Goal: Task Accomplishment & Management: Manage account settings

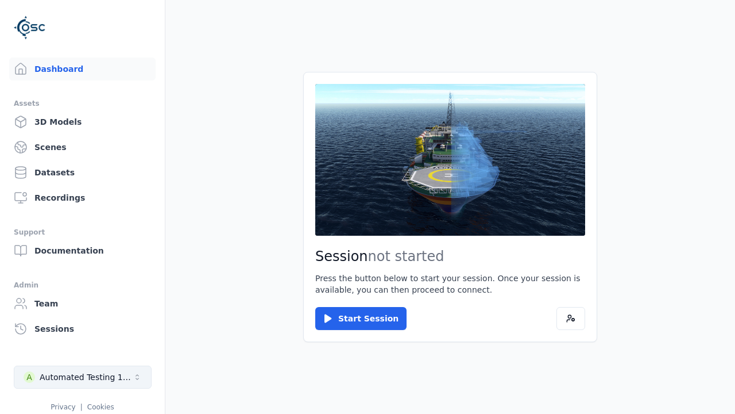
click at [83, 377] on div "Automated Testing 1 - Playwright" at bounding box center [86, 376] width 93 height 11
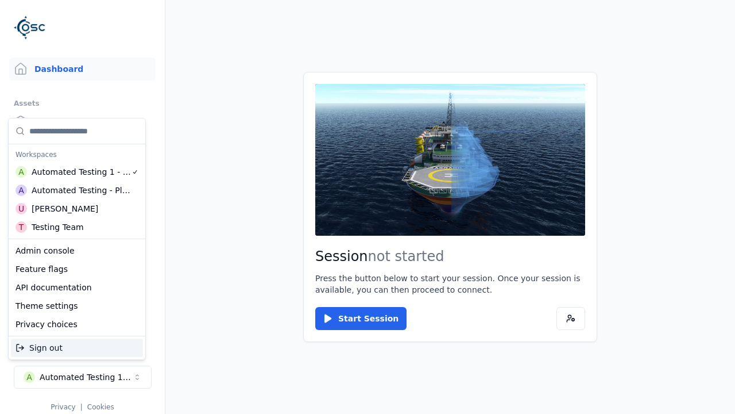
click at [77, 190] on div "Automated Testing - Playwright" at bounding box center [81, 189] width 99 height 11
click at [368, 207] on html "Support Dashboard Assets 3D Models Scenes Datasets Recordings Support Documenta…" at bounding box center [367, 207] width 735 height 414
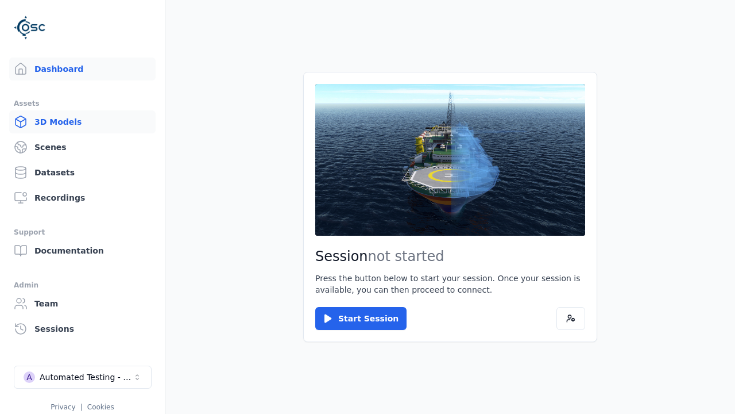
click at [82, 122] on link "3D Models" at bounding box center [82, 121] width 146 height 23
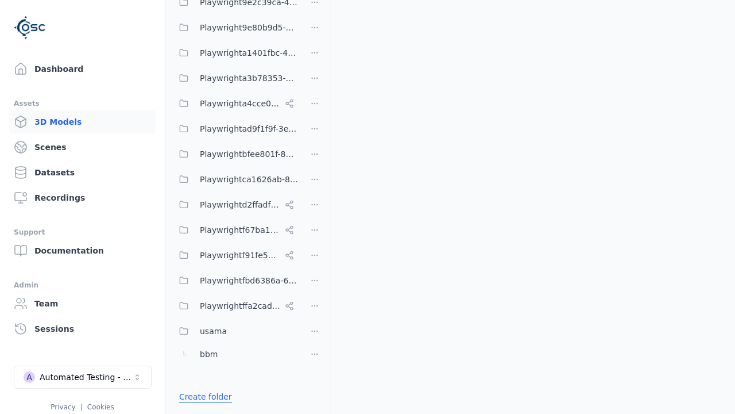
click at [202, 396] on link "Create folder" at bounding box center [205, 396] width 53 height 11
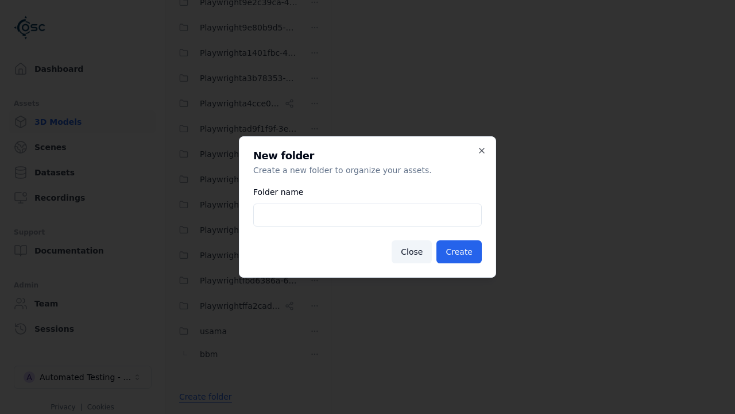
type input "**********"
click at [461, 252] on button "Create" at bounding box center [459, 251] width 45 height 23
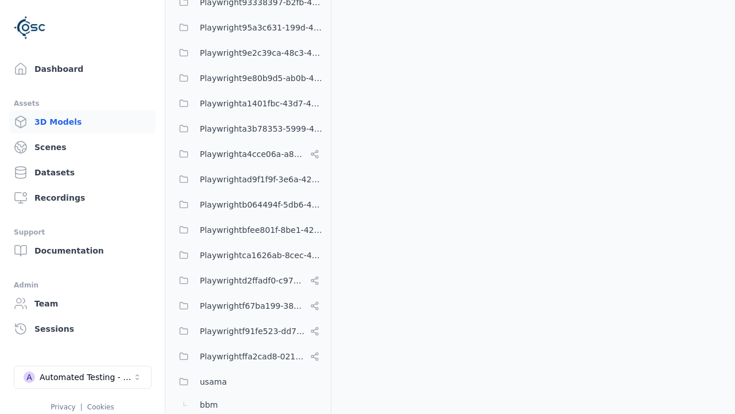
scroll to position [529, 0]
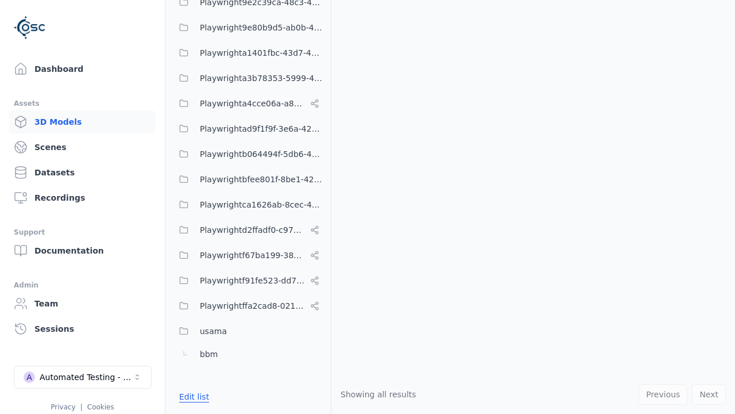
click at [192, 396] on button "Edit list" at bounding box center [194, 396] width 44 height 21
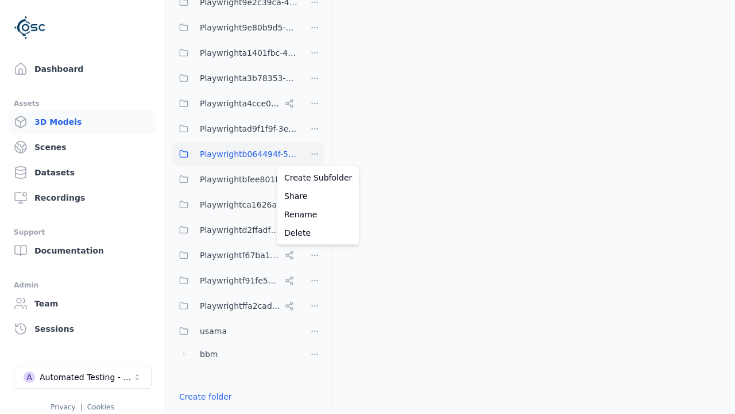
click at [315, 154] on html "Support Dashboard Assets 3D Models Scenes Datasets Recordings Support Documenta…" at bounding box center [367, 207] width 735 height 414
click at [314, 214] on div "Rename" at bounding box center [318, 214] width 77 height 18
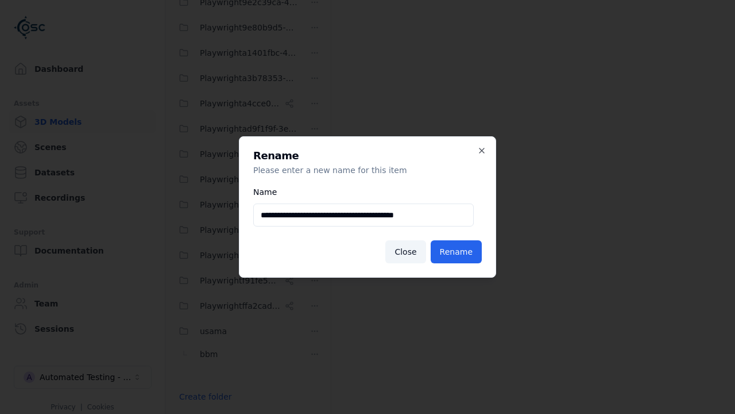
click at [364, 215] on input "**********" at bounding box center [363, 214] width 221 height 23
type input "**********"
click at [457, 252] on button "Rename" at bounding box center [456, 251] width 51 height 23
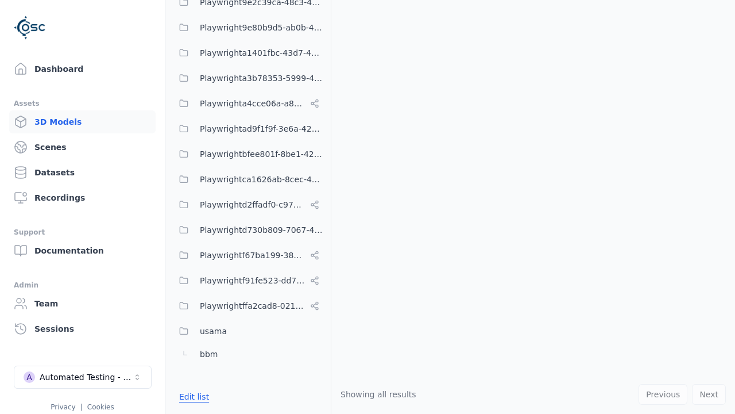
scroll to position [529, 0]
click at [192, 396] on button "Edit list" at bounding box center [194, 396] width 44 height 21
